Goal: Information Seeking & Learning: Learn about a topic

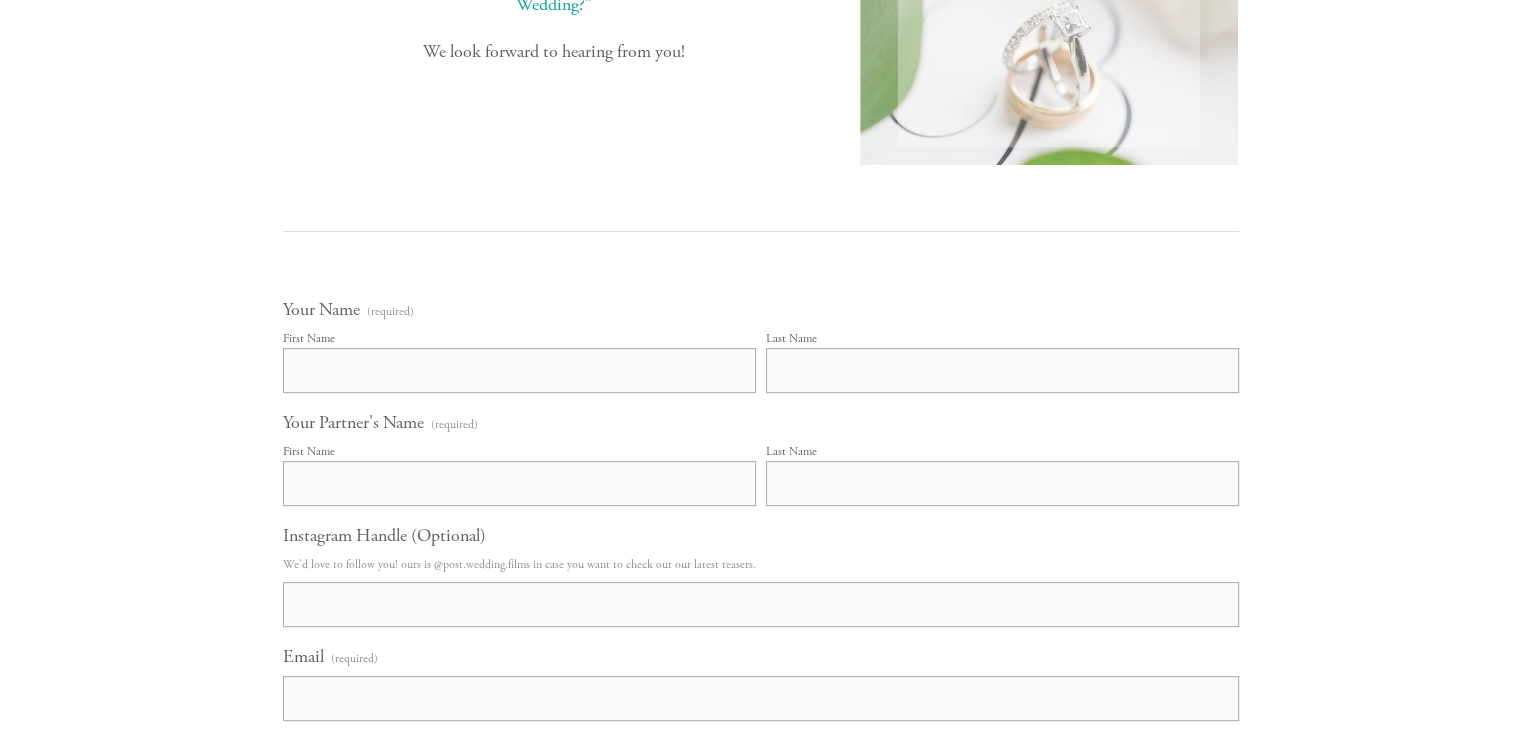
scroll to position [696, 0]
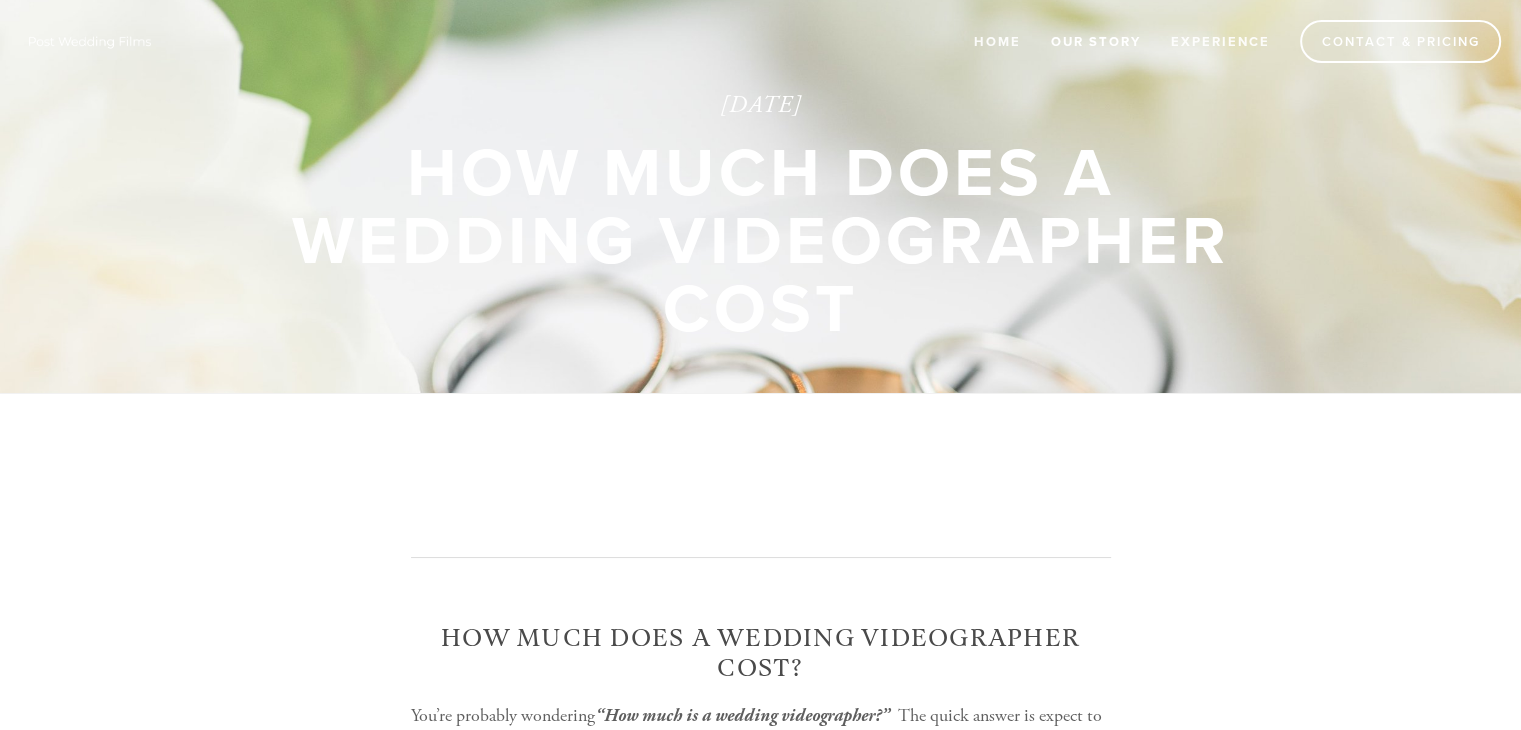
click at [1148, 45] on link "Our Story" at bounding box center [1096, 41] width 116 height 33
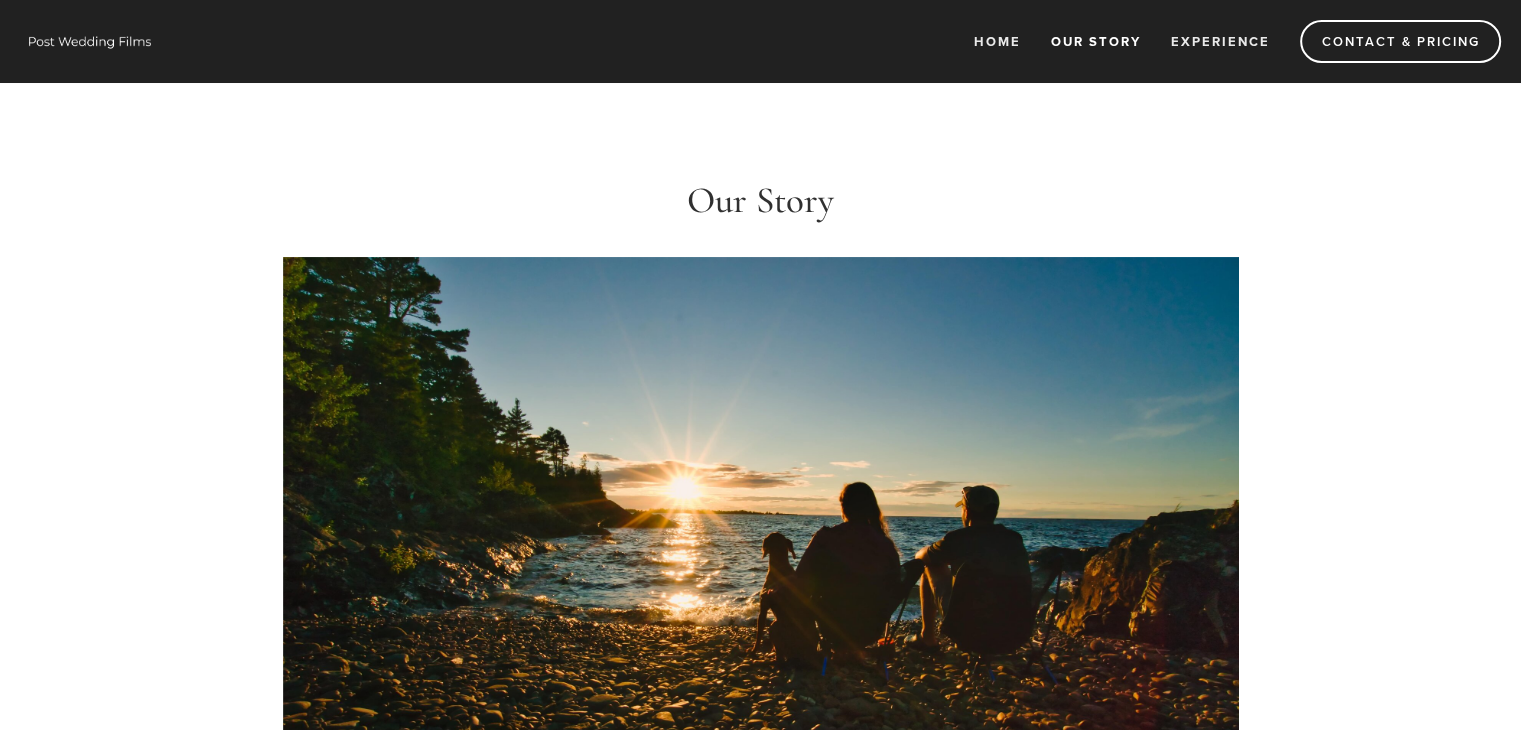
click at [1228, 44] on link "Experience" at bounding box center [1220, 41] width 125 height 33
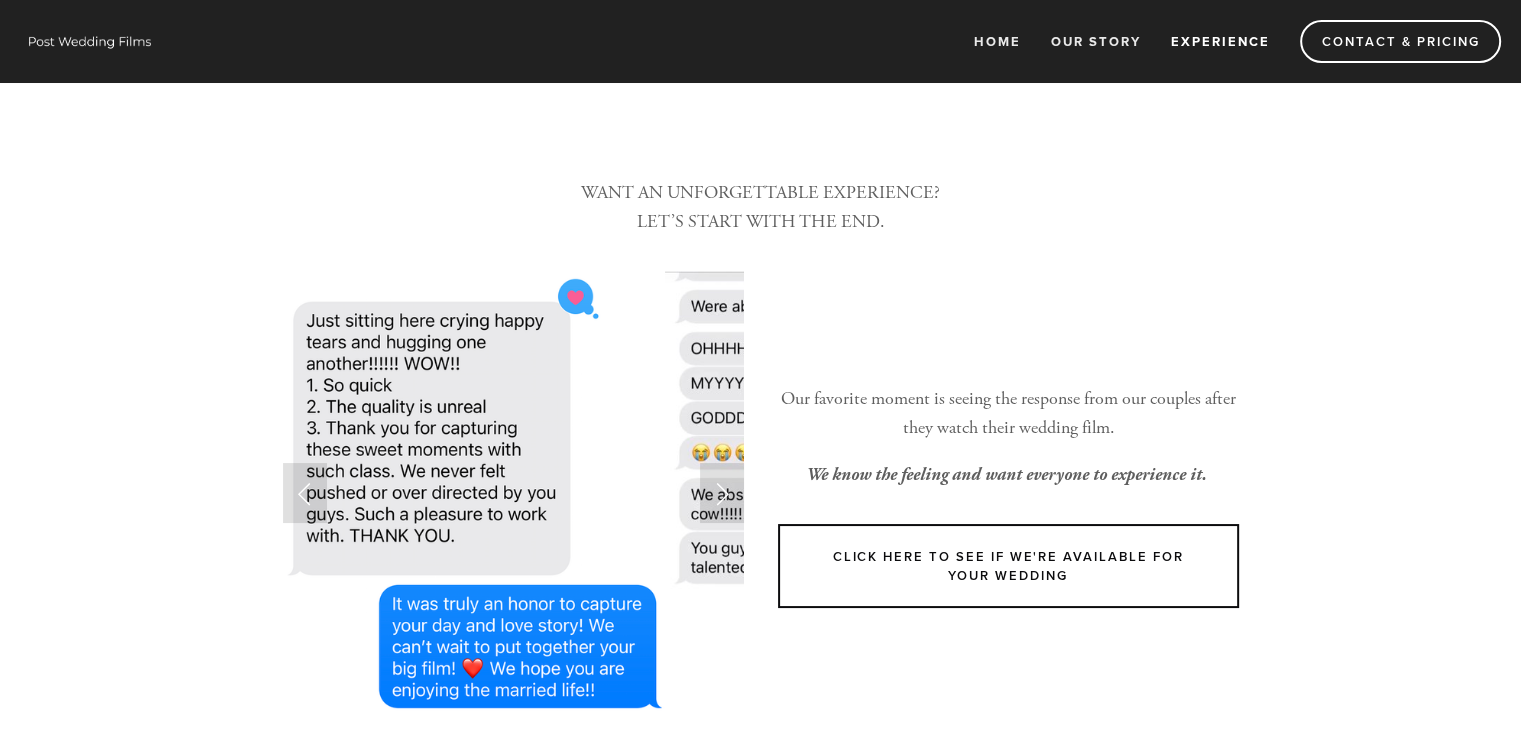
click at [1227, 43] on link "Experience" at bounding box center [1220, 41] width 125 height 33
click at [1222, 45] on link "Experience" at bounding box center [1220, 41] width 125 height 33
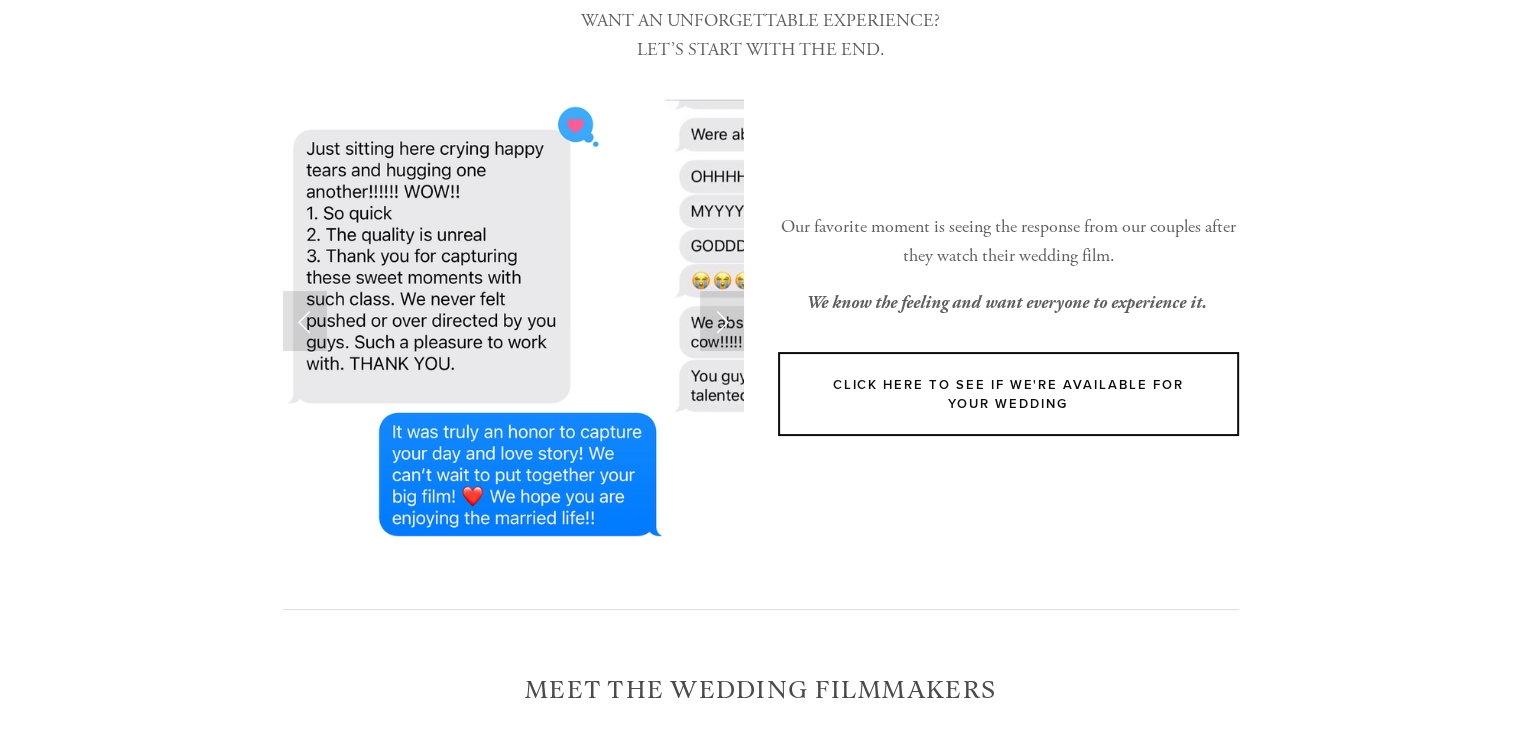
scroll to position [178, 0]
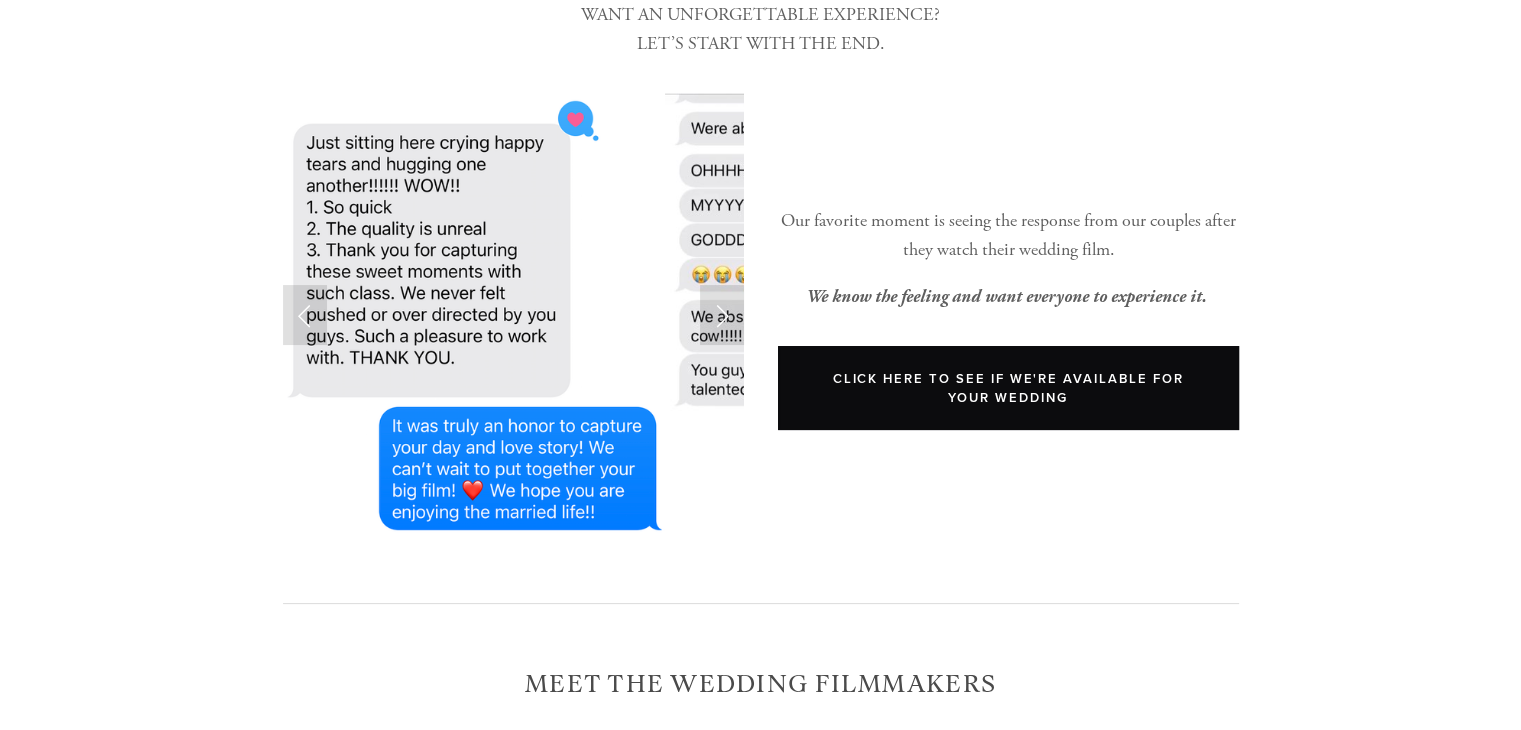
click at [844, 423] on link "Click Here to see if We're available for your wedding" at bounding box center [1008, 388] width 461 height 84
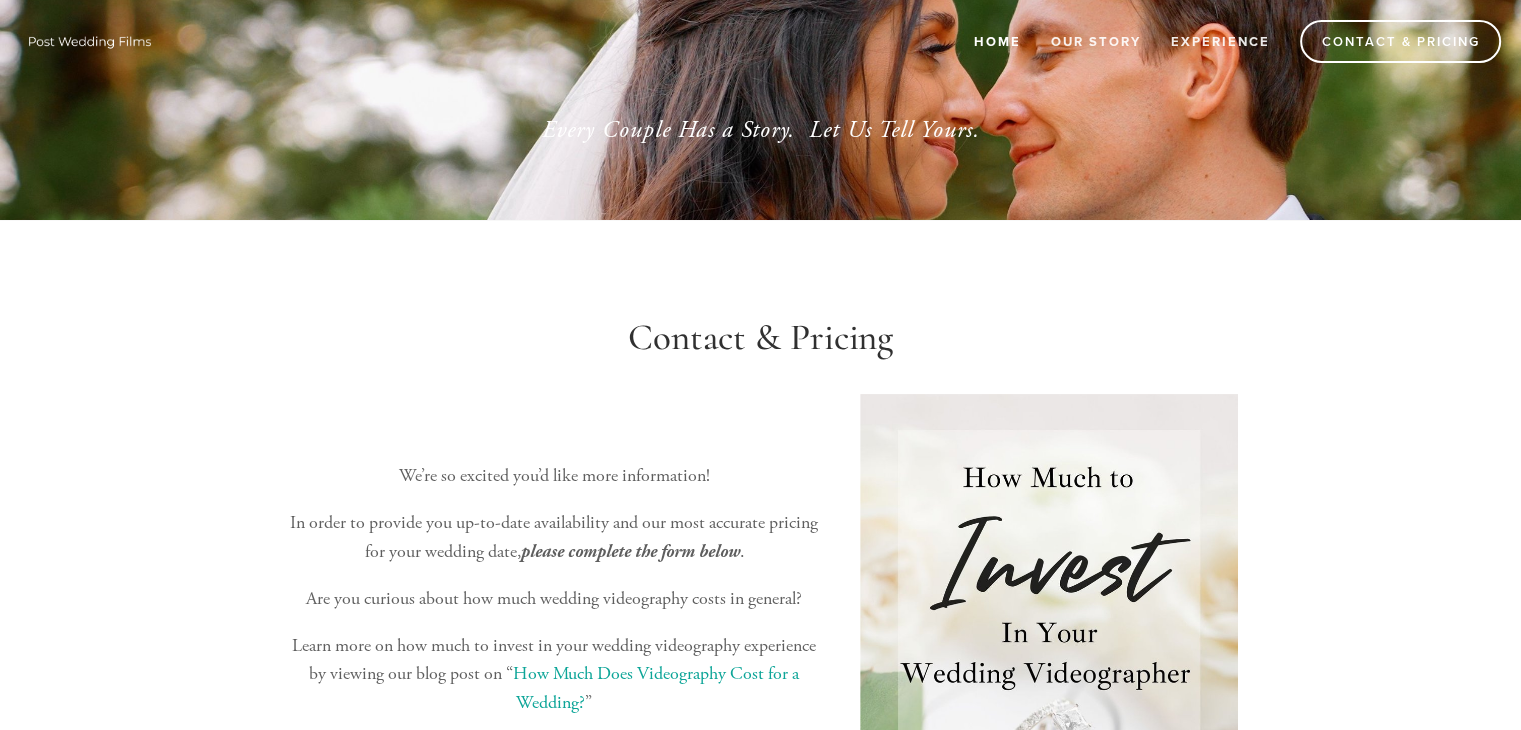
click at [985, 37] on link "Home" at bounding box center [997, 41] width 73 height 33
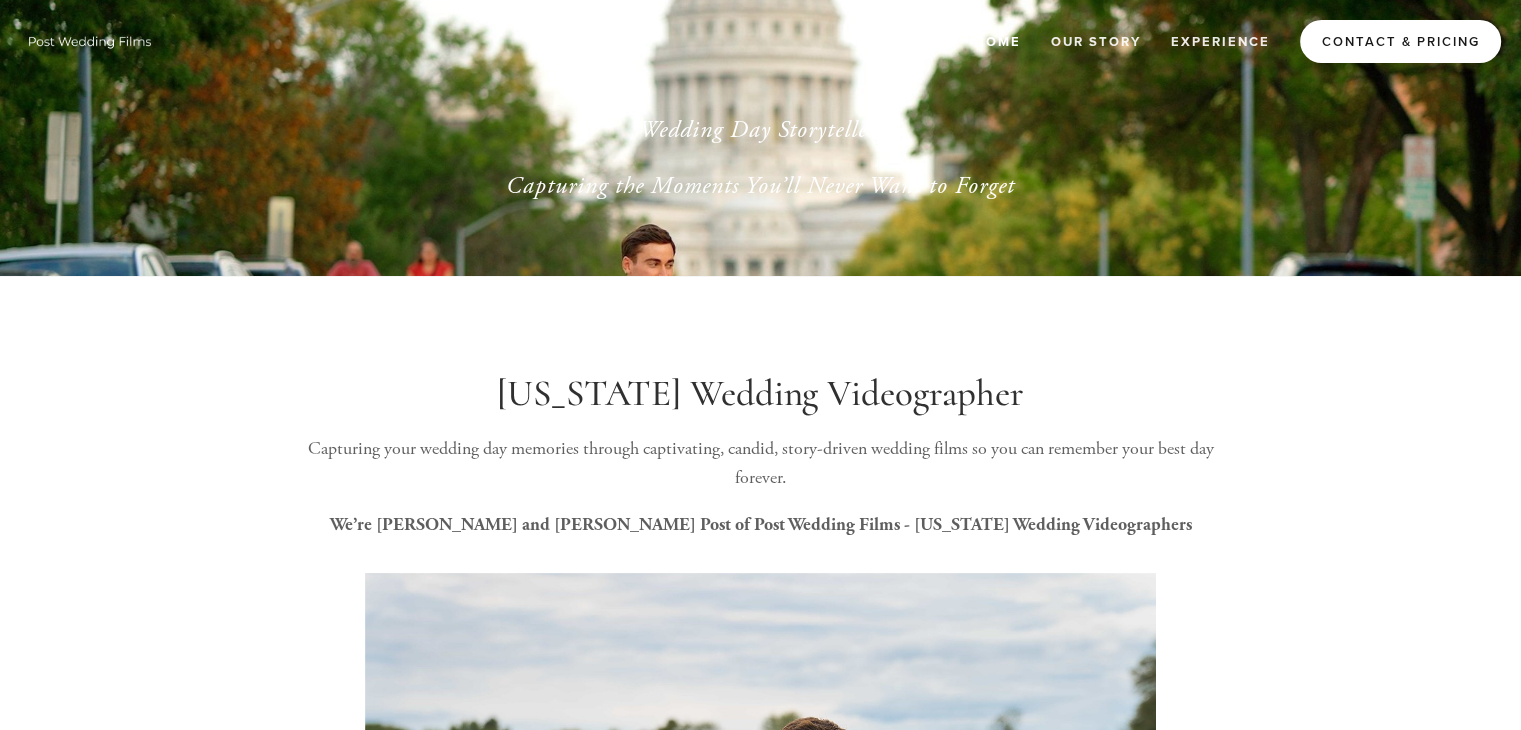
click at [1410, 47] on link "Contact & Pricing" at bounding box center [1400, 41] width 201 height 43
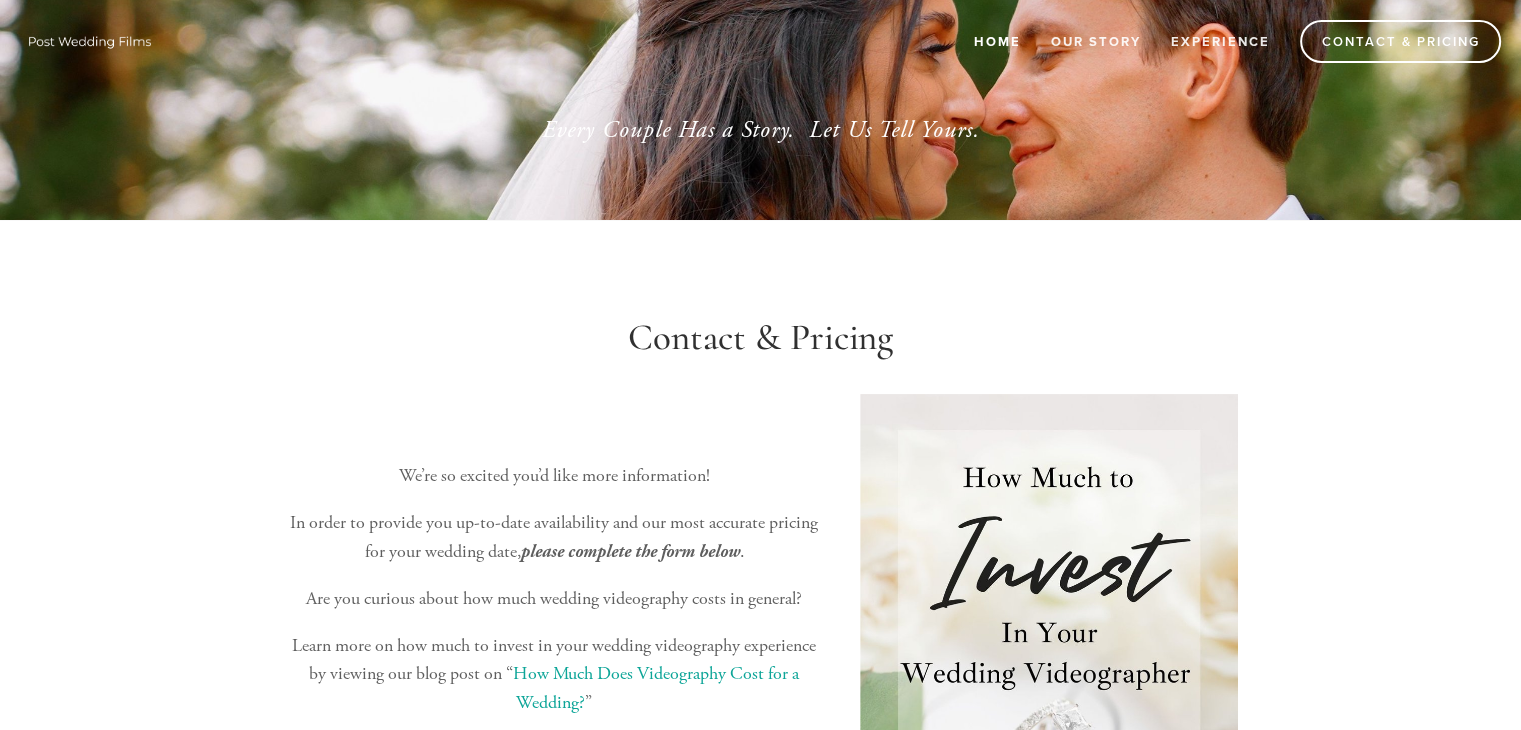
click at [1004, 45] on link "Home" at bounding box center [997, 41] width 73 height 33
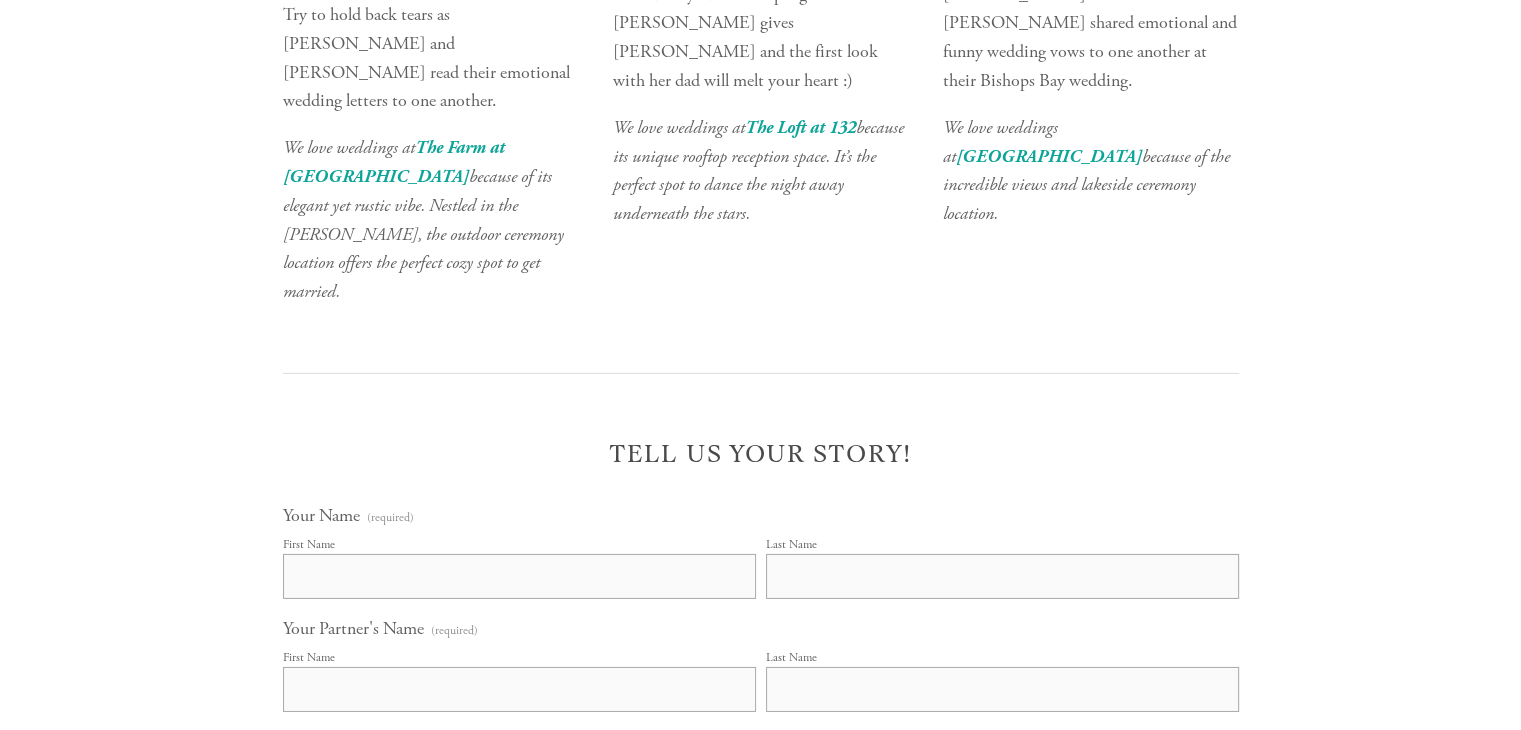
scroll to position [6399, 0]
click at [823, 140] on em "The Loft at 132" at bounding box center [799, 129] width 111 height 21
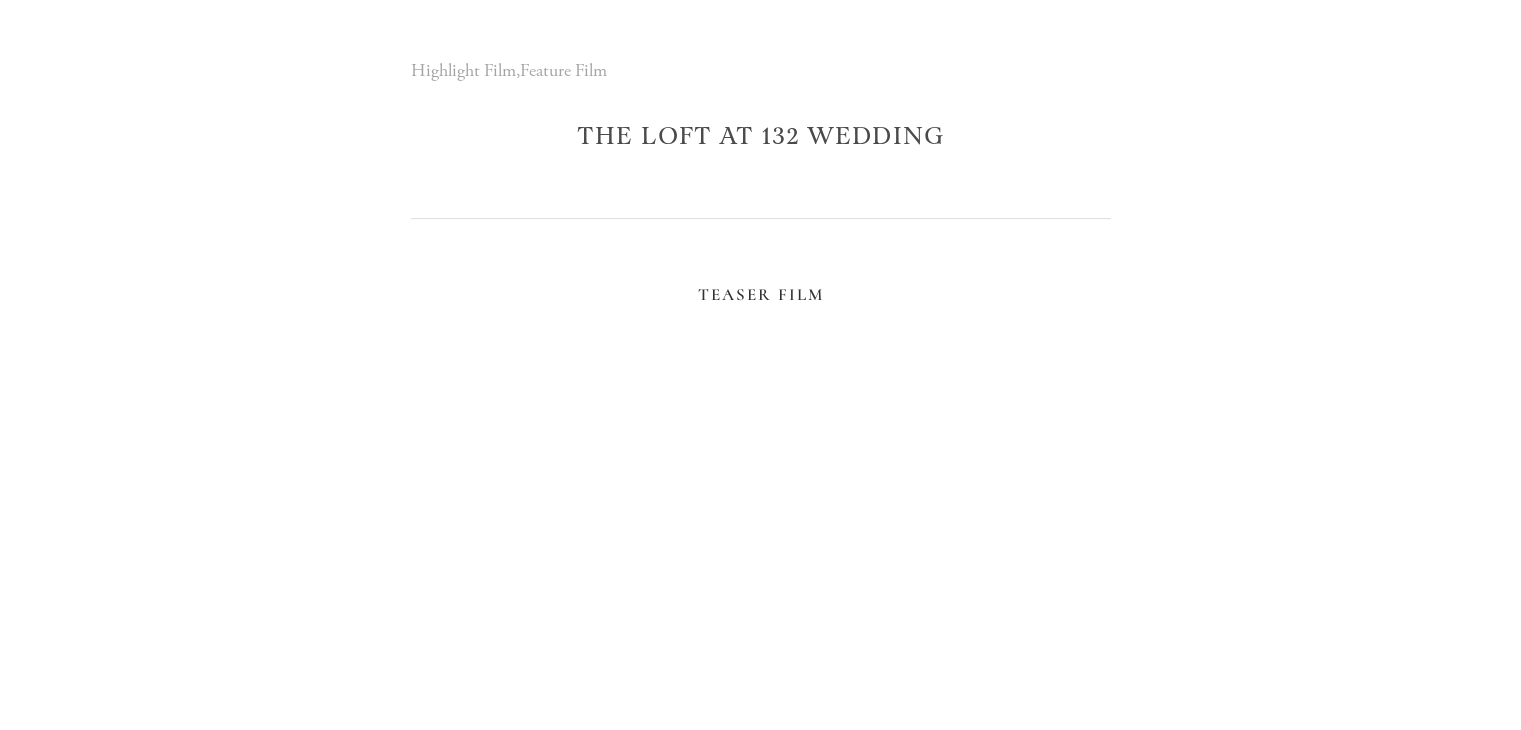
scroll to position [636, 0]
drag, startPoint x: 580, startPoint y: 197, endPoint x: 799, endPoint y: 179, distance: 219.7
click at [799, 152] on h2 "The Loft at 132 Wedding" at bounding box center [761, 137] width 700 height 30
copy h2 "The Loft at 132"
